Goal: Find specific page/section: Find specific page/section

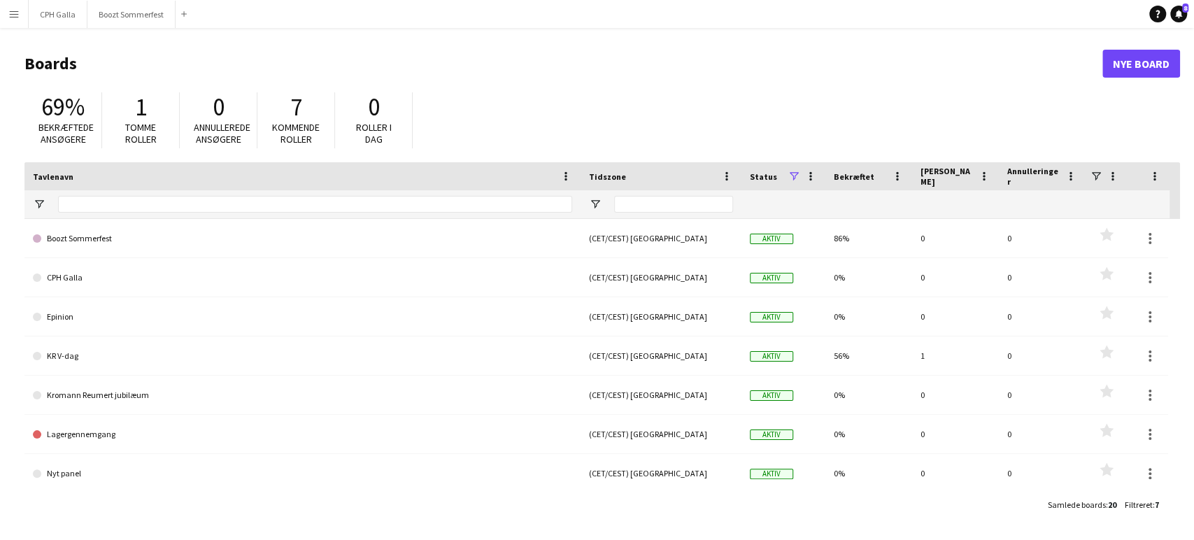
click at [6, 11] on button "Menu" at bounding box center [14, 14] width 28 height 28
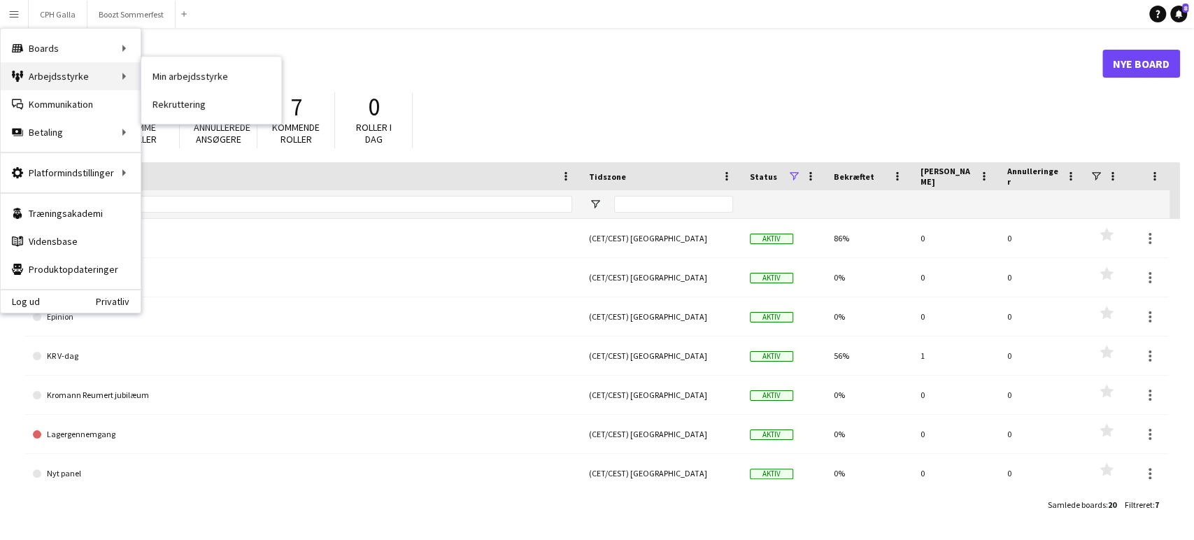
click at [45, 71] on div "Arbejdsstyrke Arbejdsstyrke" at bounding box center [71, 76] width 140 height 28
click at [215, 72] on link "Min arbejdsstyrke" at bounding box center [211, 76] width 140 height 28
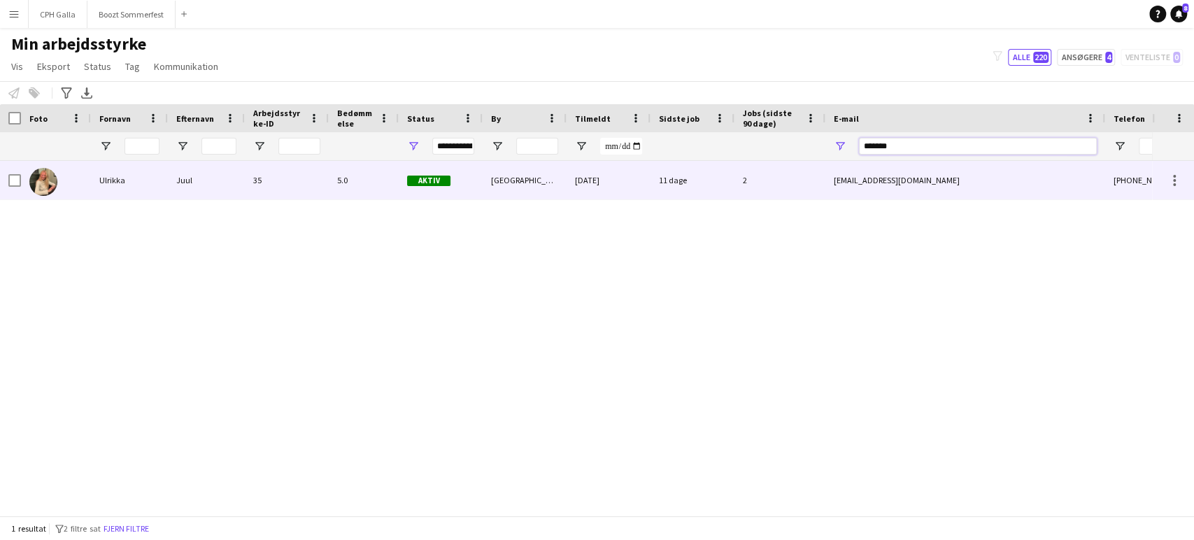
drag, startPoint x: 1006, startPoint y: 143, endPoint x: 617, endPoint y: 170, distance: 390.4
click at [617, 170] on div "Arbejdsstyrke Detaljer Foto Fornavn By 2" at bounding box center [597, 309] width 1194 height 411
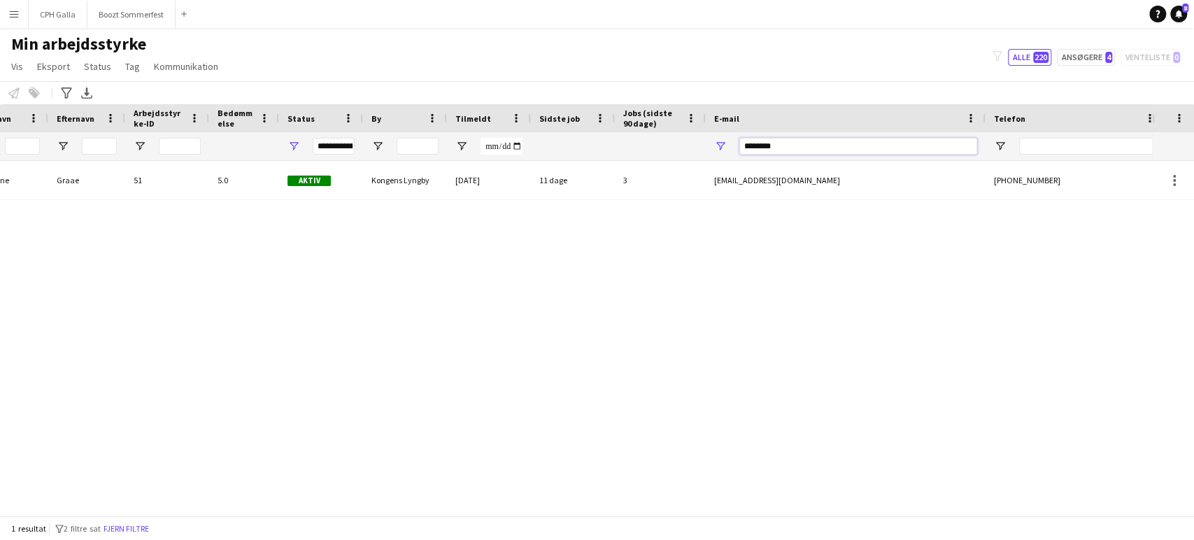
type input "********"
